Goal: Task Accomplishment & Management: Manage account settings

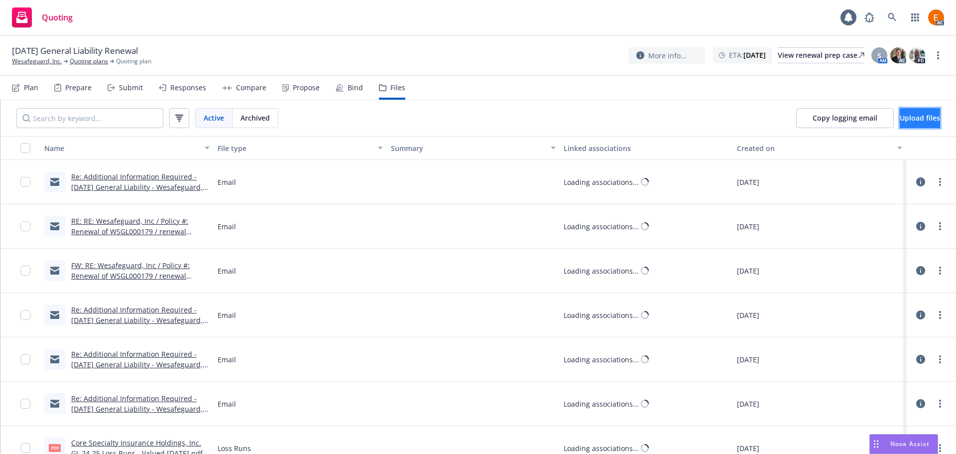
click at [900, 120] on span "Upload files" at bounding box center [920, 117] width 40 height 9
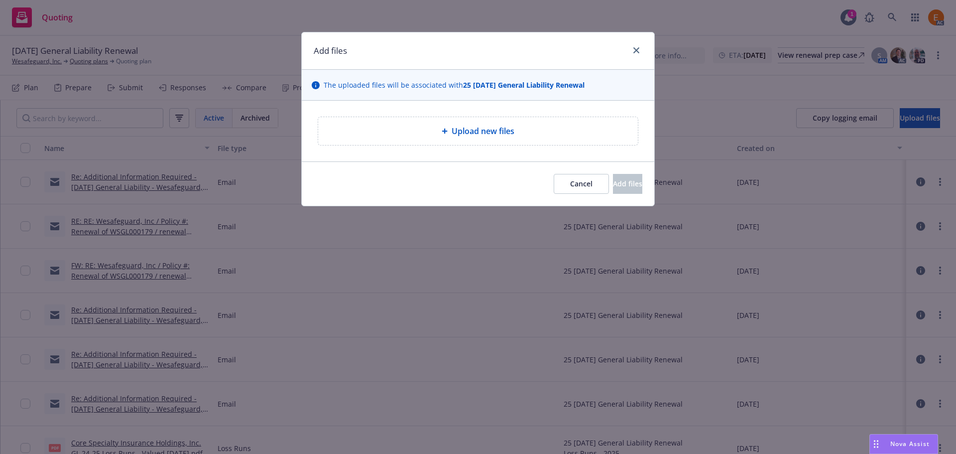
click at [449, 157] on div "Upload new files" at bounding box center [478, 131] width 353 height 61
click at [439, 135] on div "Upload new files" at bounding box center [478, 131] width 304 height 12
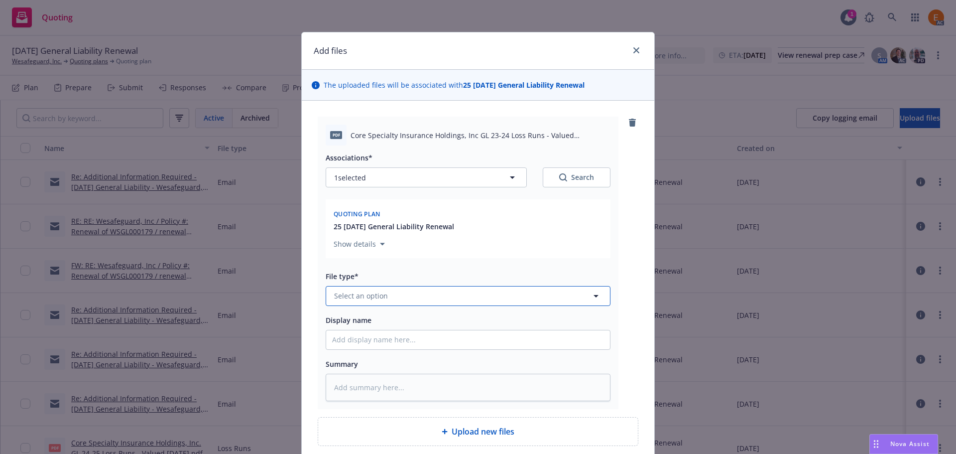
click at [405, 294] on button "Select an option" at bounding box center [468, 296] width 285 height 20
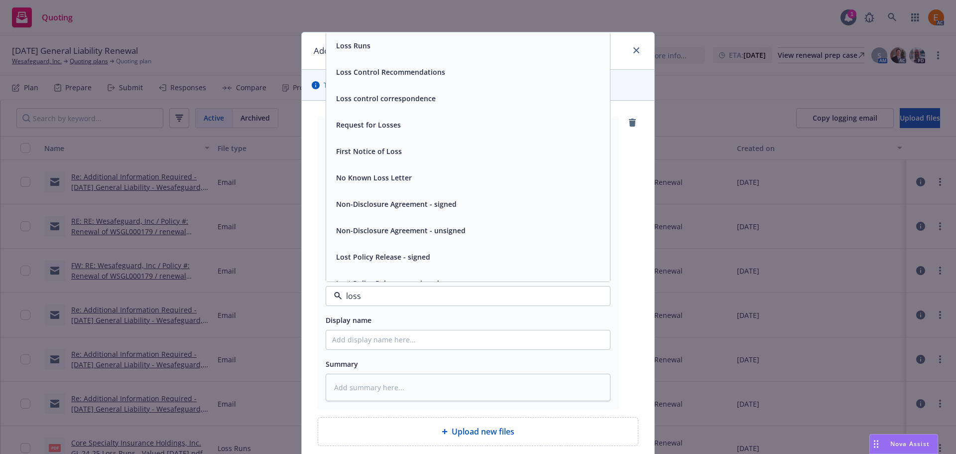
type input "loss r"
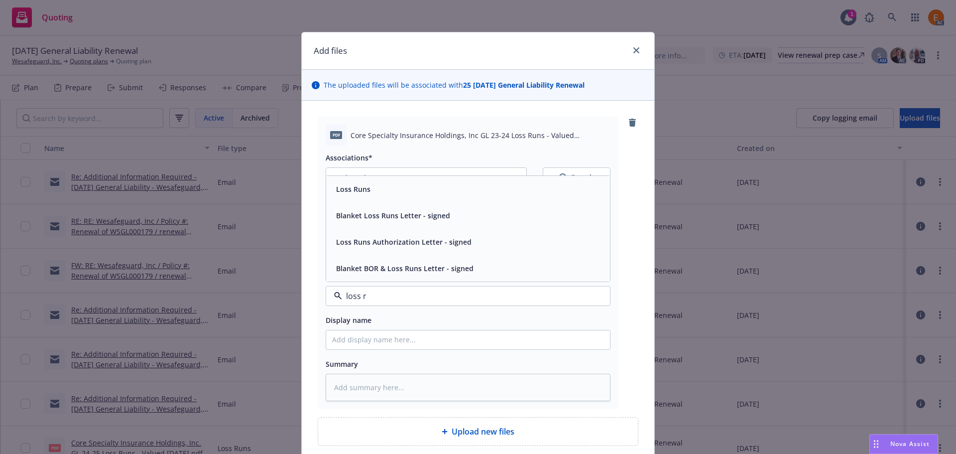
click at [383, 196] on div "Loss Runs" at bounding box center [468, 189] width 284 height 26
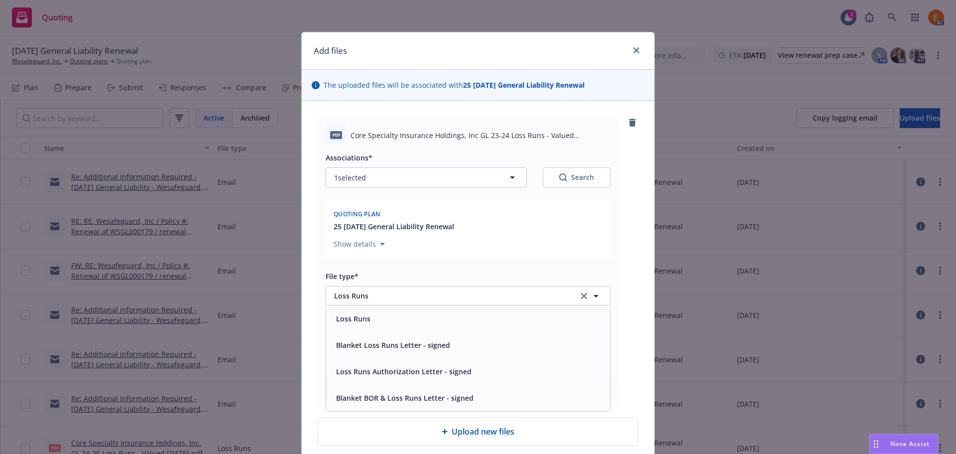
click at [583, 179] on div "Search" at bounding box center [576, 177] width 35 height 10
type textarea "x"
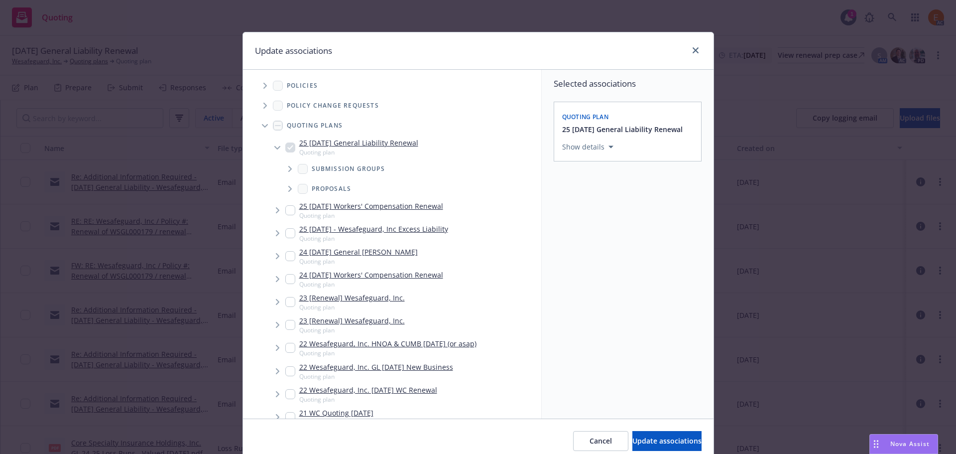
click at [261, 120] on span "Tree Example" at bounding box center [265, 126] width 16 height 16
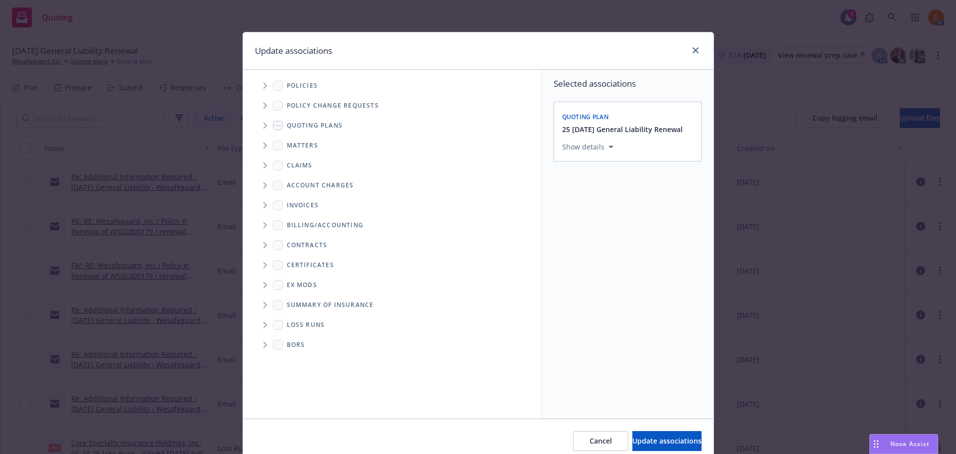
click at [263, 322] on span "Folder Tree Example" at bounding box center [265, 325] width 16 height 16
drag, startPoint x: 296, startPoint y: 365, endPoint x: 300, endPoint y: 359, distance: 7.6
click at [297, 365] on div "2025" at bounding box center [303, 360] width 32 height 14
checkbox input "true"
click at [649, 439] on span "Update associations" at bounding box center [666, 440] width 69 height 9
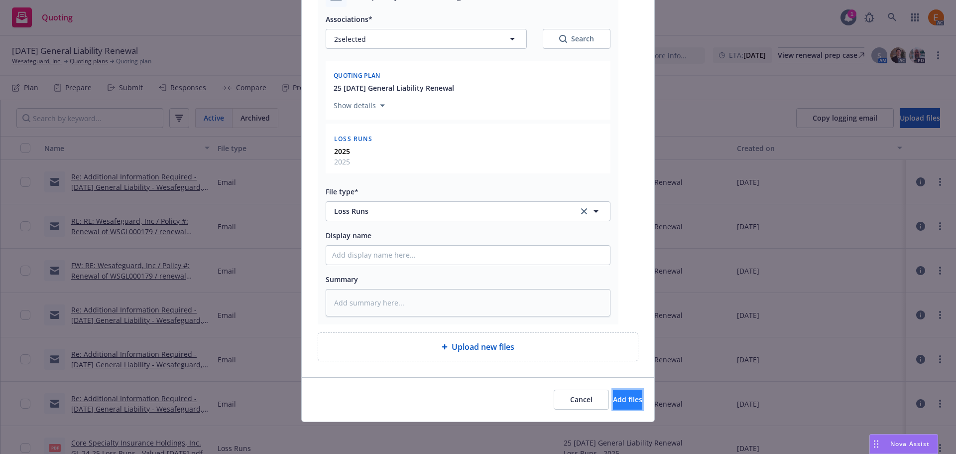
click at [613, 395] on span "Add files" at bounding box center [627, 398] width 29 height 9
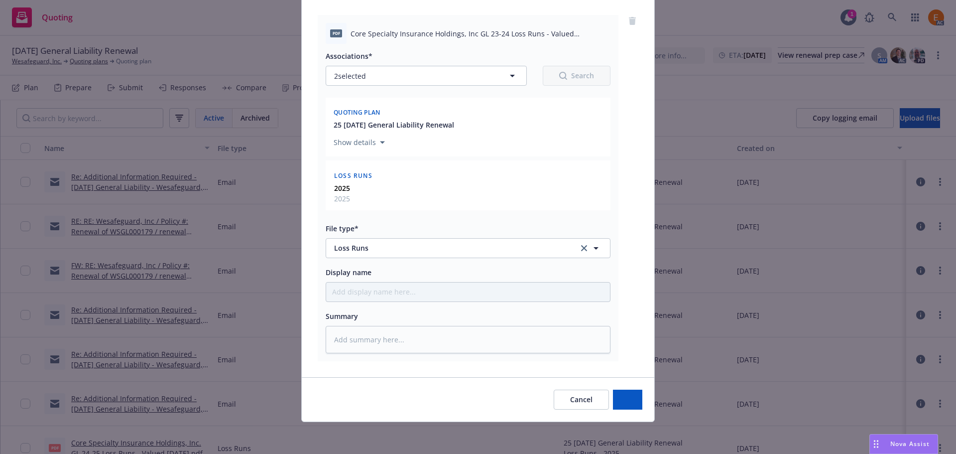
scroll to position [102, 0]
type textarea "x"
